Goal: Task Accomplishment & Management: Complete application form

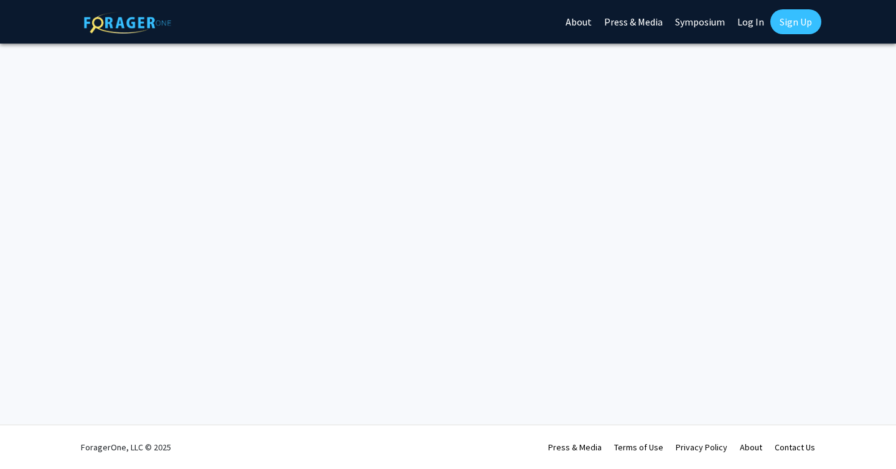
click at [747, 24] on link "Log In" at bounding box center [750, 22] width 39 height 44
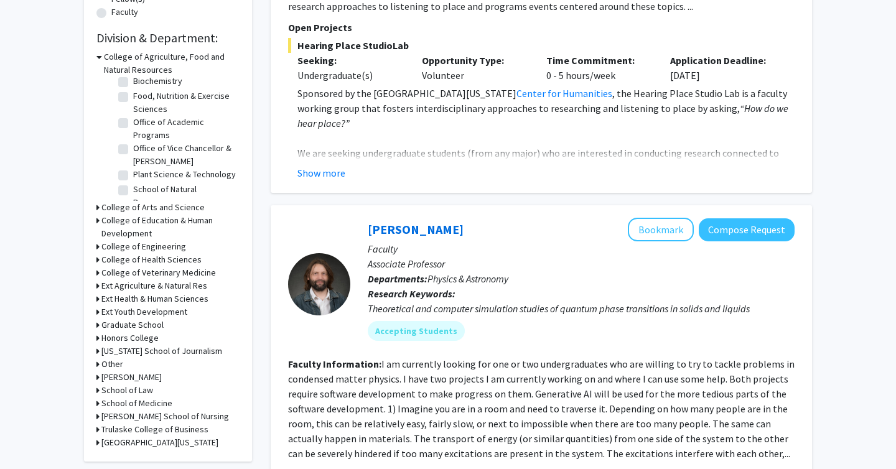
scroll to position [333, 0]
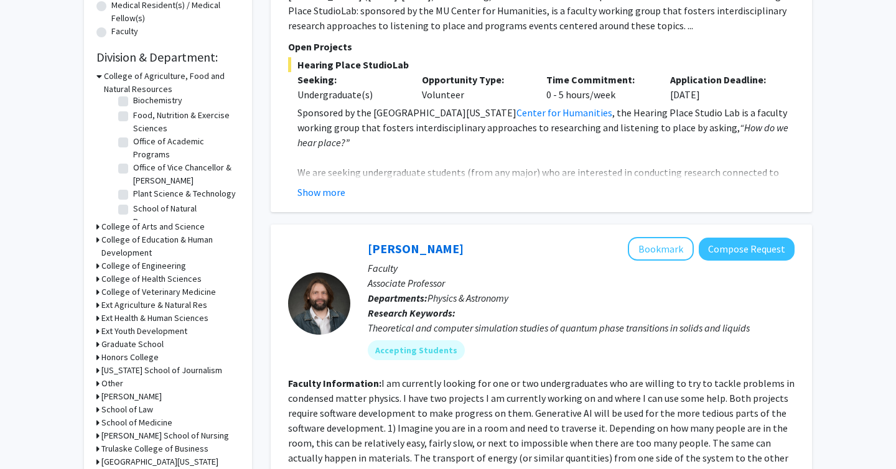
click at [159, 265] on h3 "College of Engineering" at bounding box center [143, 265] width 85 height 13
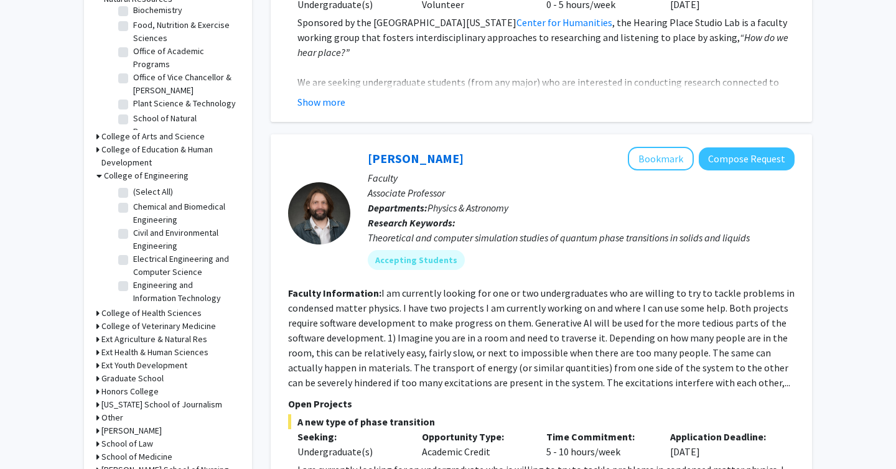
scroll to position [434, 0]
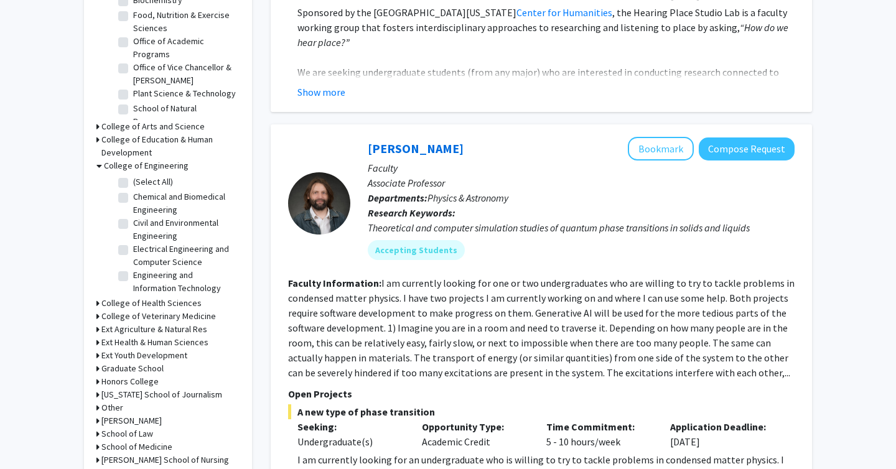
click at [133, 248] on label "Electrical Engineering and Computer Science" at bounding box center [184, 256] width 103 height 26
click at [133, 248] on input "Electrical Engineering and Computer Science" at bounding box center [137, 247] width 8 height 8
checkbox input "true"
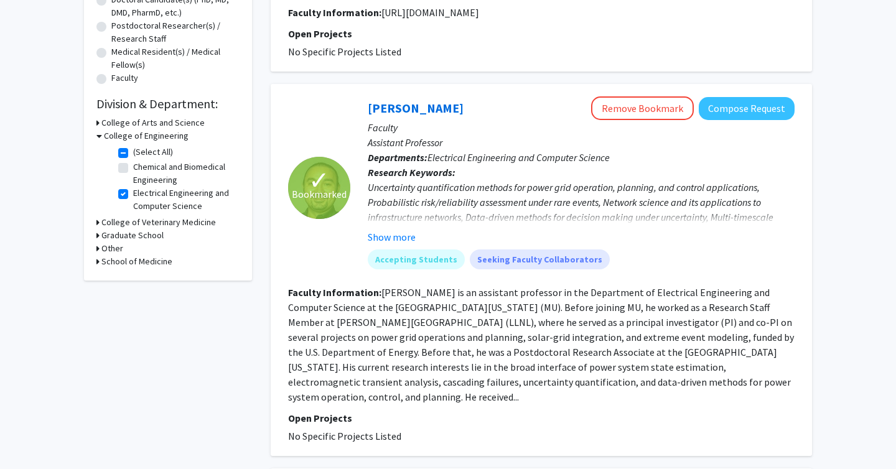
scroll to position [290, 0]
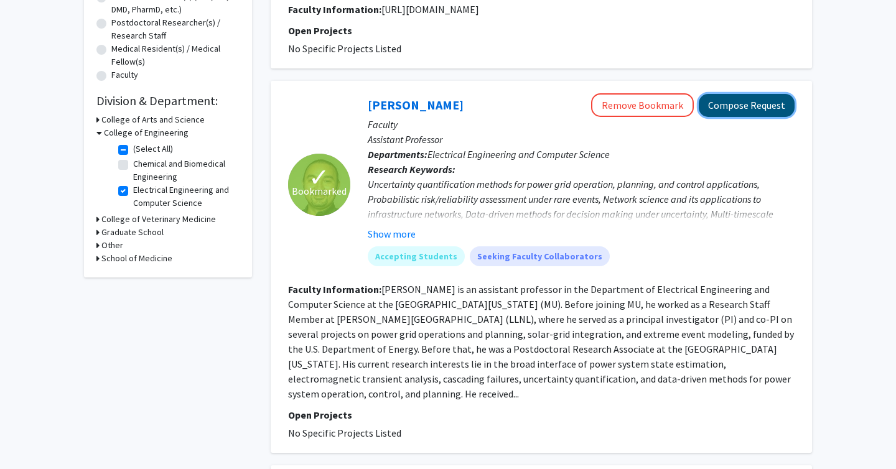
click at [730, 103] on button "Compose Request" at bounding box center [746, 105] width 96 height 23
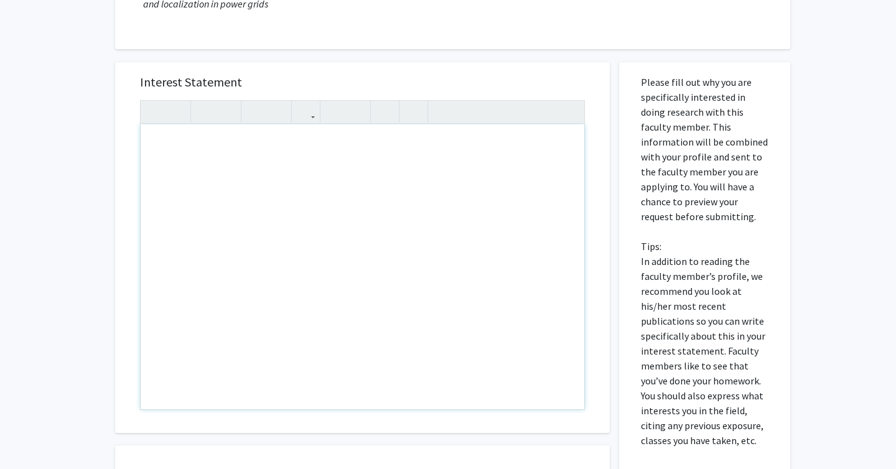
scroll to position [251, 0]
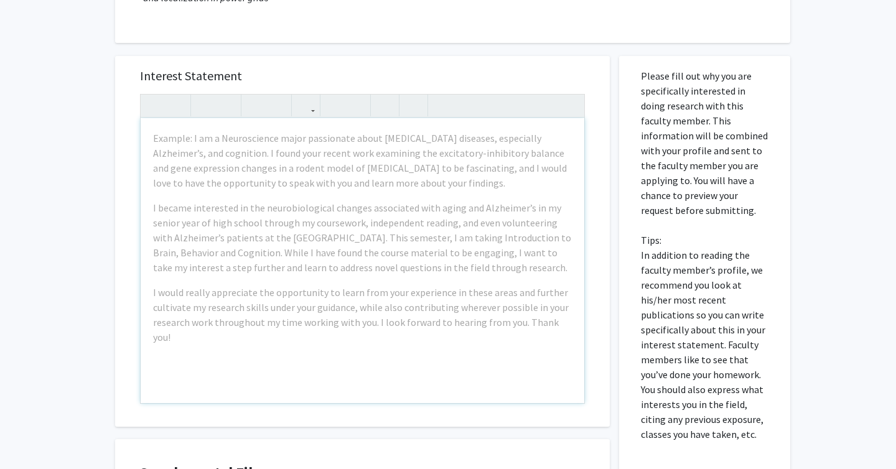
click at [600, 146] on div "Interest Statement Example: I am a Neuroscience major passionate about [MEDICAL…" at bounding box center [362, 241] width 494 height 371
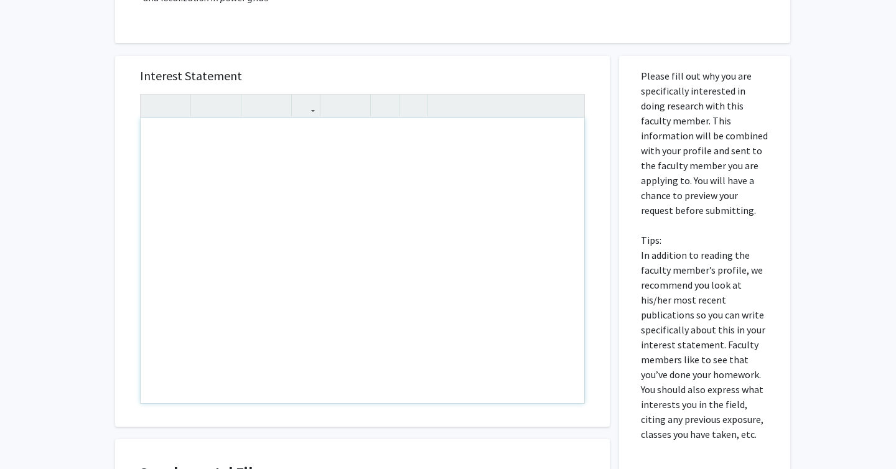
click at [503, 150] on div "Note to users with screen readers: Please press Alt+0 or Option+0 to deactivate…" at bounding box center [362, 260] width 443 height 285
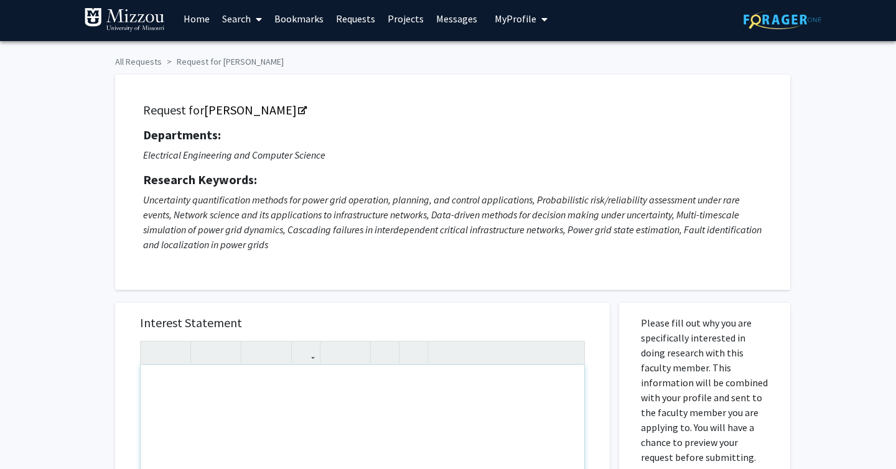
scroll to position [2, 0]
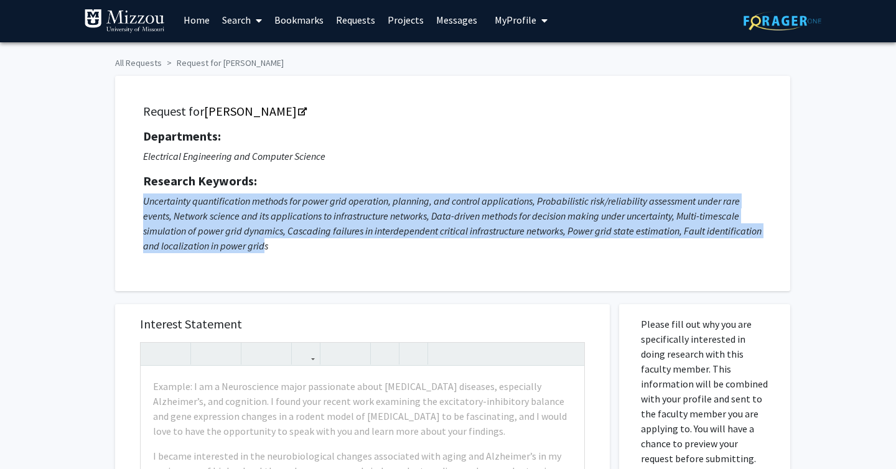
drag, startPoint x: 139, startPoint y: 208, endPoint x: 262, endPoint y: 248, distance: 129.6
click at [262, 248] on div "Request for [PERSON_NAME] Departments: Electrical Engineering and Computer Scie…" at bounding box center [453, 183] width 644 height 184
copy icon "Uncertainty quantification methods for power grid operation, planning, and cont…"
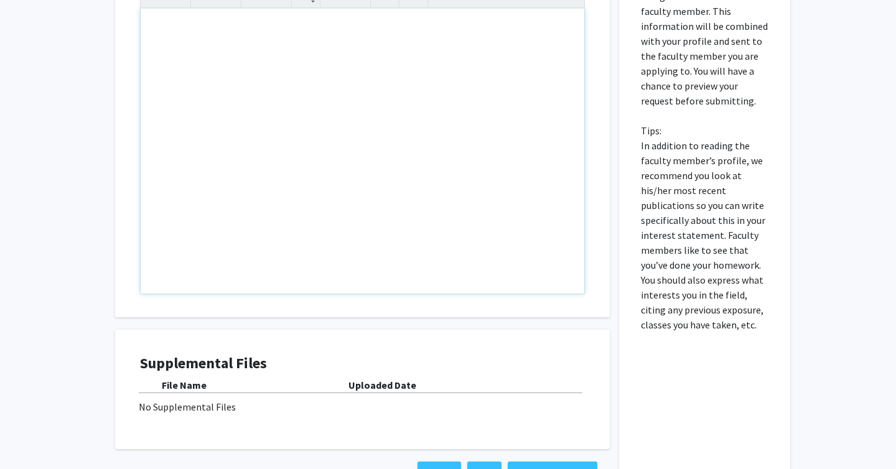
scroll to position [453, 0]
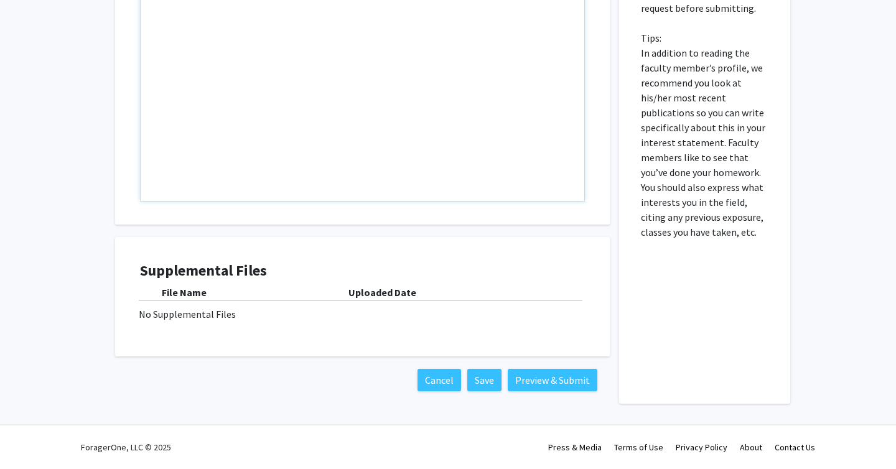
click at [363, 80] on div "Note to users with screen readers: Please press Alt+0 or Option+0 to deactivate…" at bounding box center [362, 58] width 443 height 285
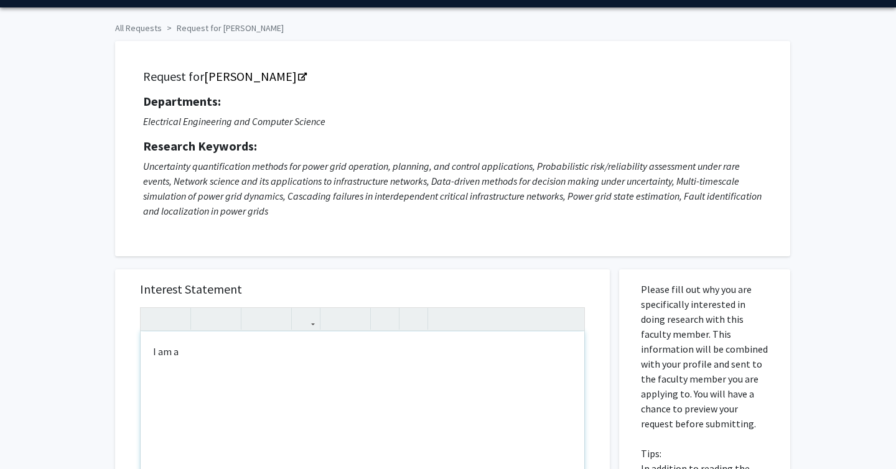
scroll to position [32, 0]
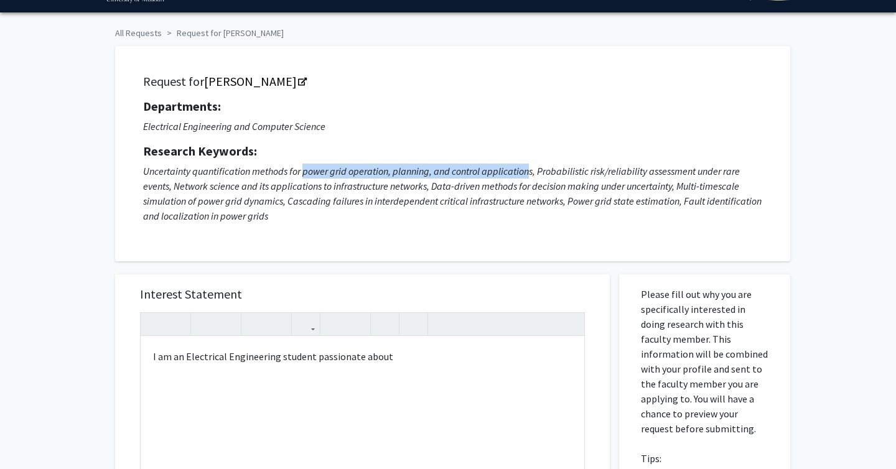
drag, startPoint x: 304, startPoint y: 171, endPoint x: 530, endPoint y: 173, distance: 226.4
click at [530, 173] on icon "Uncertainty quantification methods for power grid operation, planning, and cont…" at bounding box center [452, 193] width 618 height 57
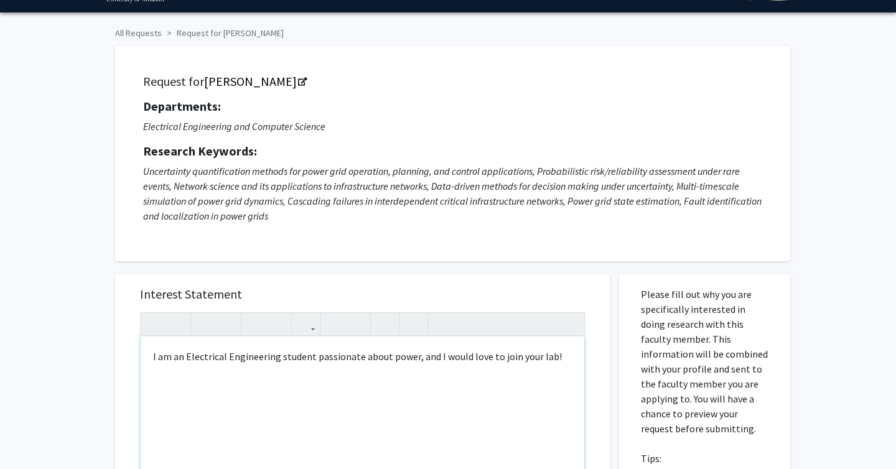
type textarea "I am an Electrical Engineering student passionate about power, and I would love…"
click at [584, 244] on div "Request for [PERSON_NAME] Departments: Electrical Engineering and Computer Scie…" at bounding box center [453, 154] width 644 height 184
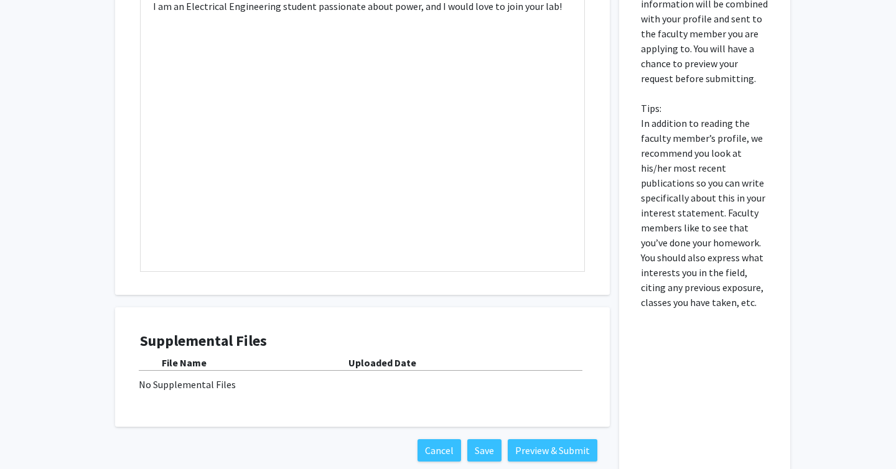
scroll to position [453, 0]
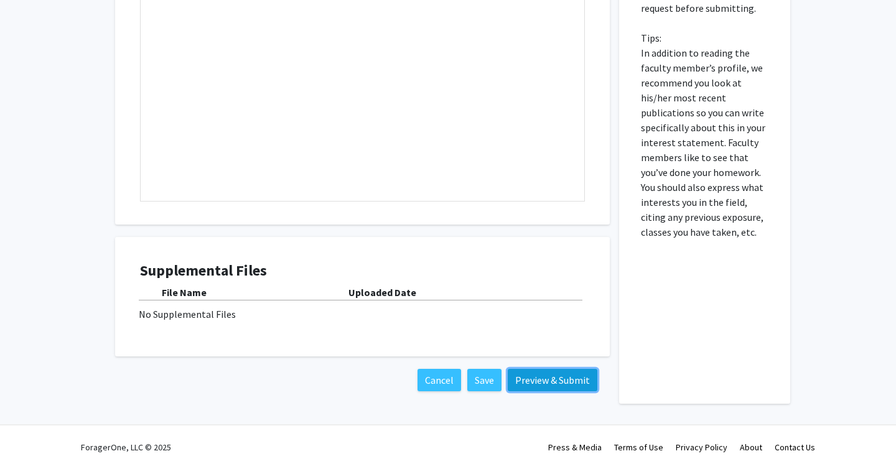
click at [544, 380] on button "Preview & Submit" at bounding box center [553, 380] width 90 height 22
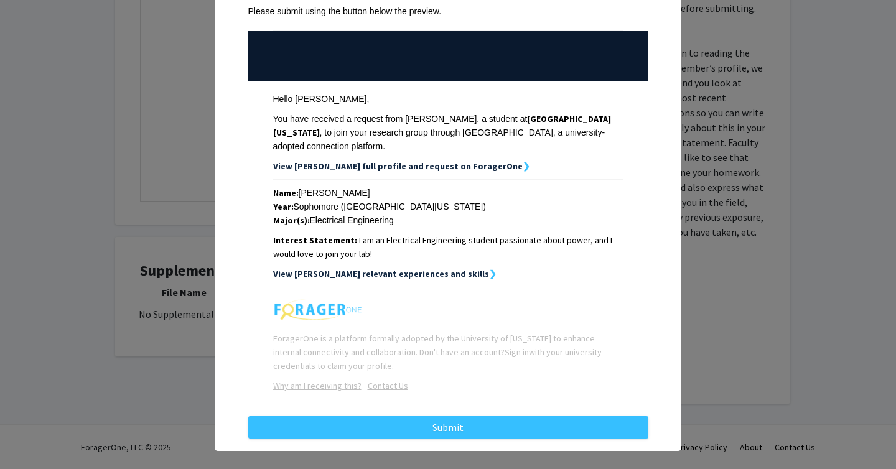
scroll to position [109, 0]
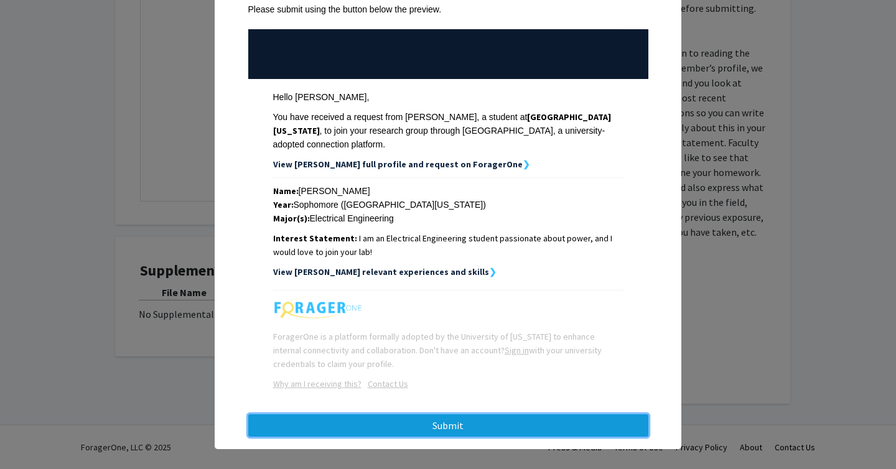
click at [499, 416] on button "Submit" at bounding box center [448, 425] width 400 height 22
